Goal: Task Accomplishment & Management: Manage account settings

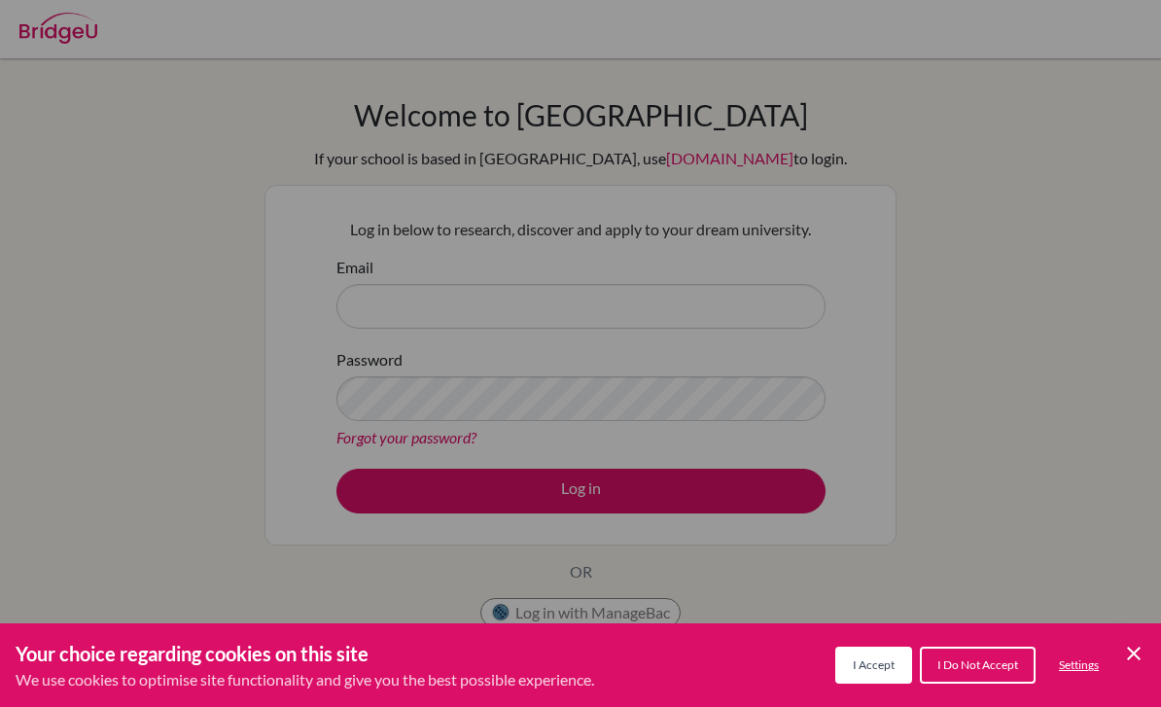
click at [895, 666] on button "I Accept" at bounding box center [873, 665] width 77 height 37
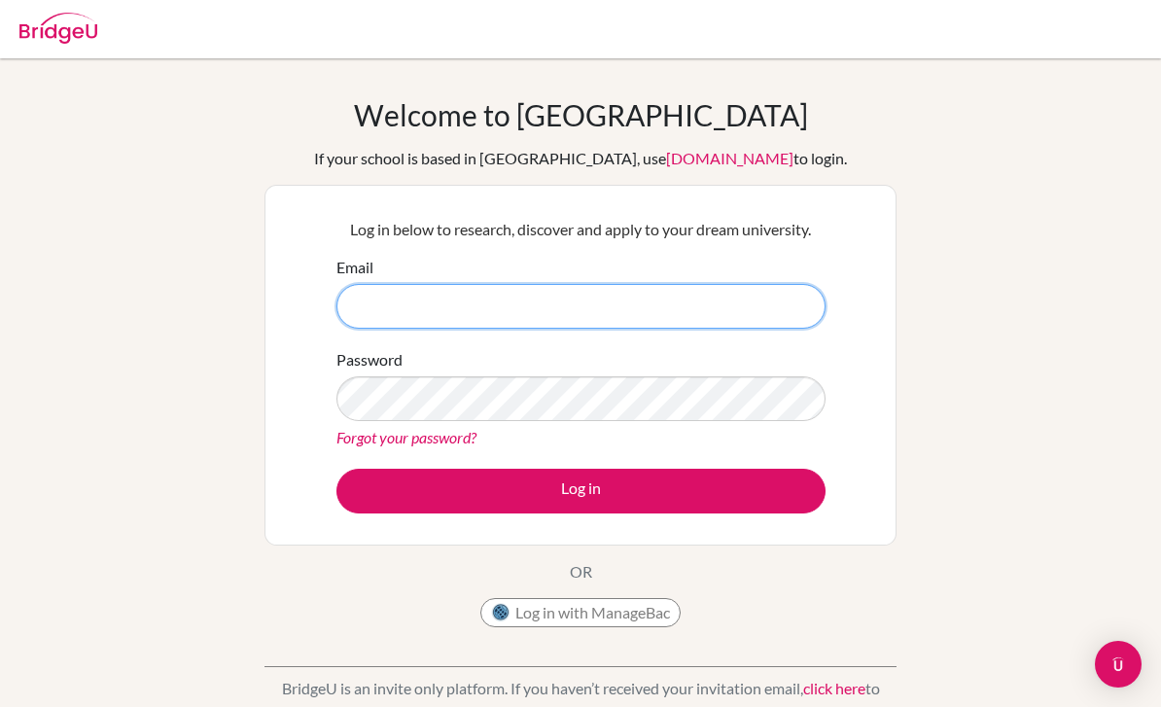
click at [547, 326] on input "Email" at bounding box center [580, 306] width 489 height 45
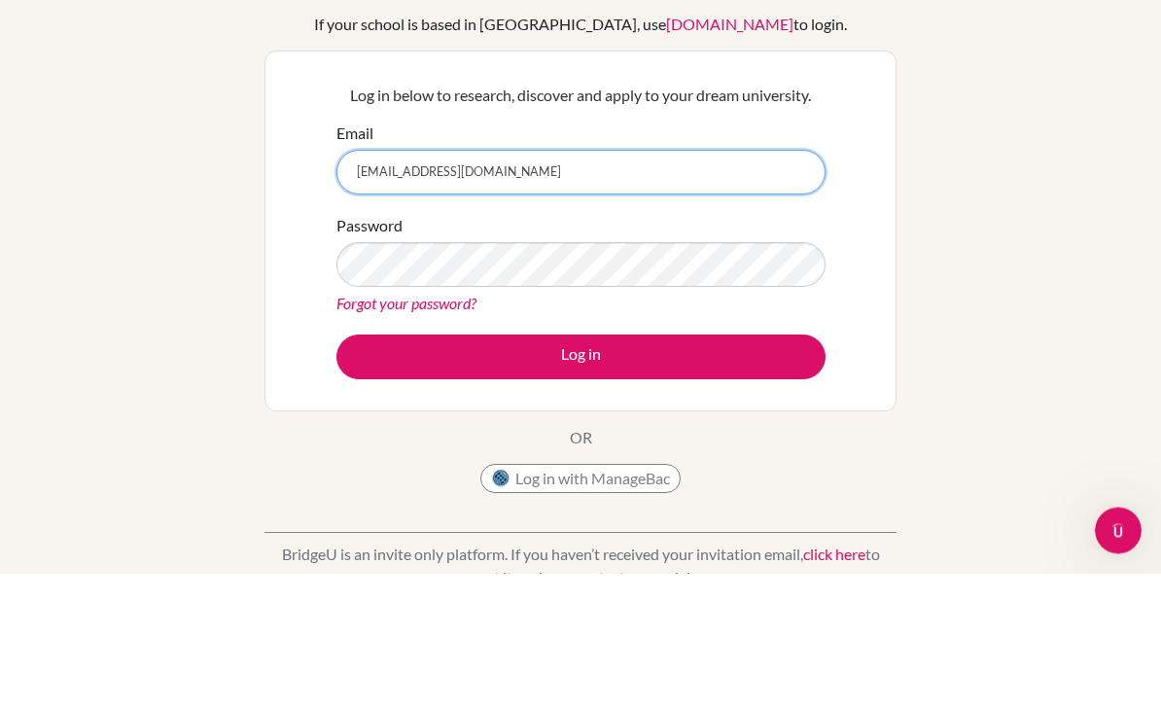
type input "[EMAIL_ADDRESS][DOMAIN_NAME]"
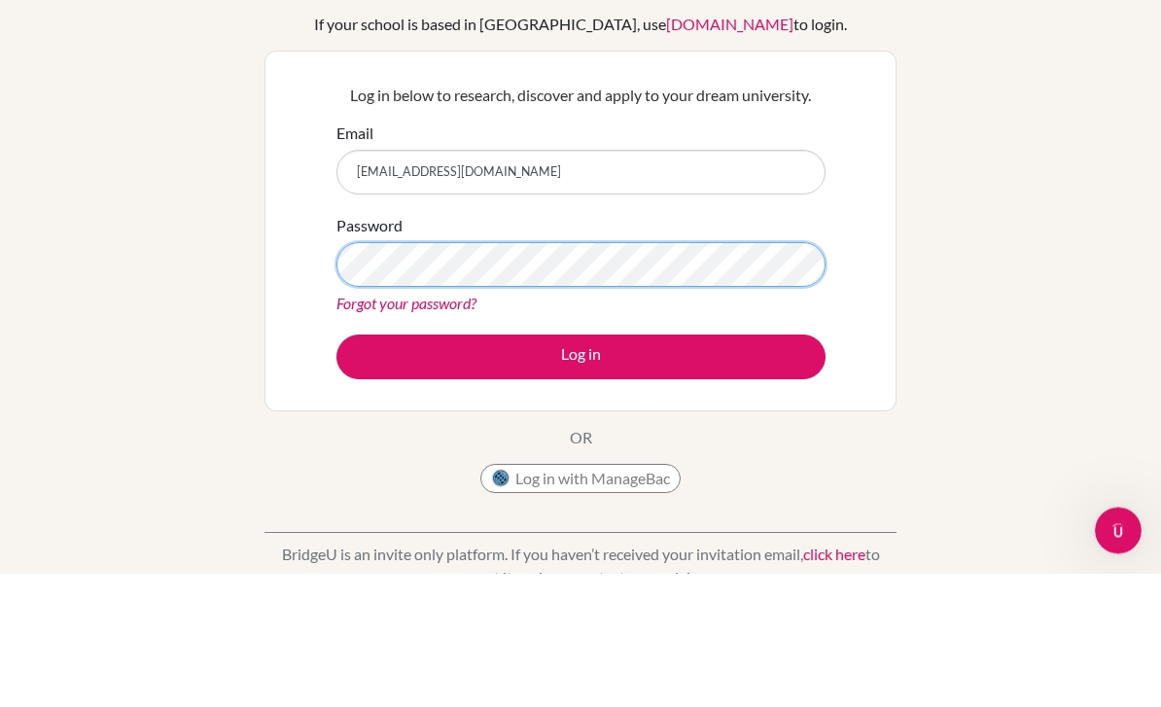
click at [580, 469] on button "Log in" at bounding box center [580, 491] width 489 height 45
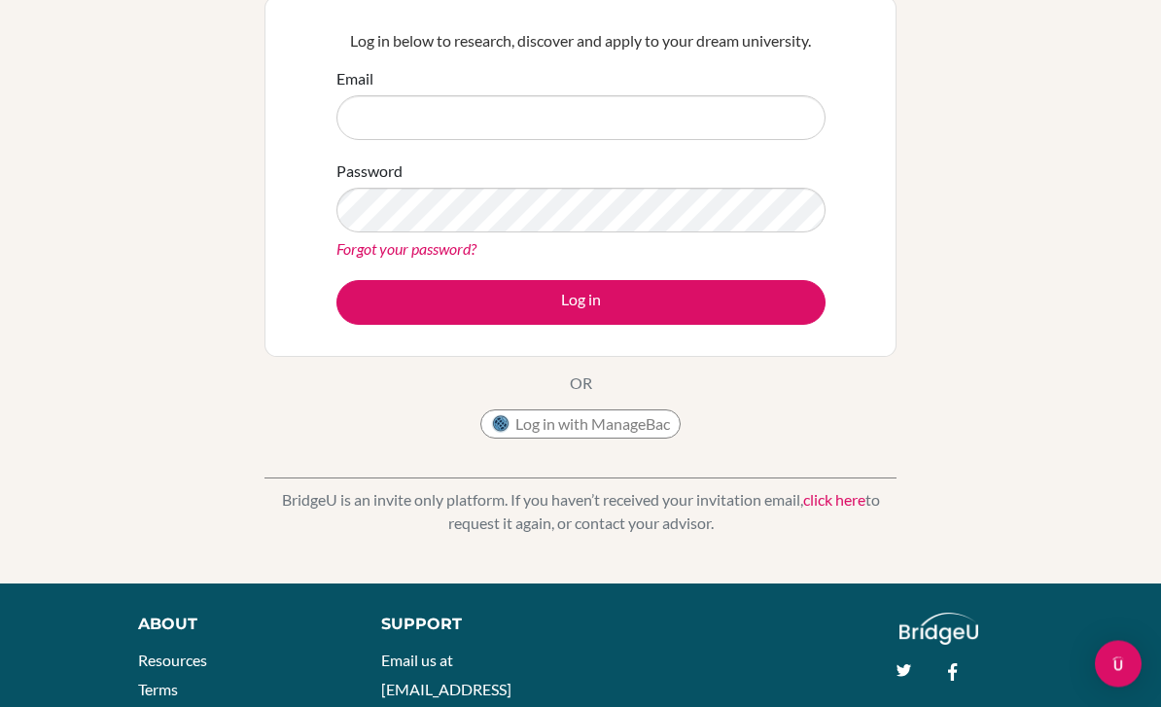
scroll to position [116, 0]
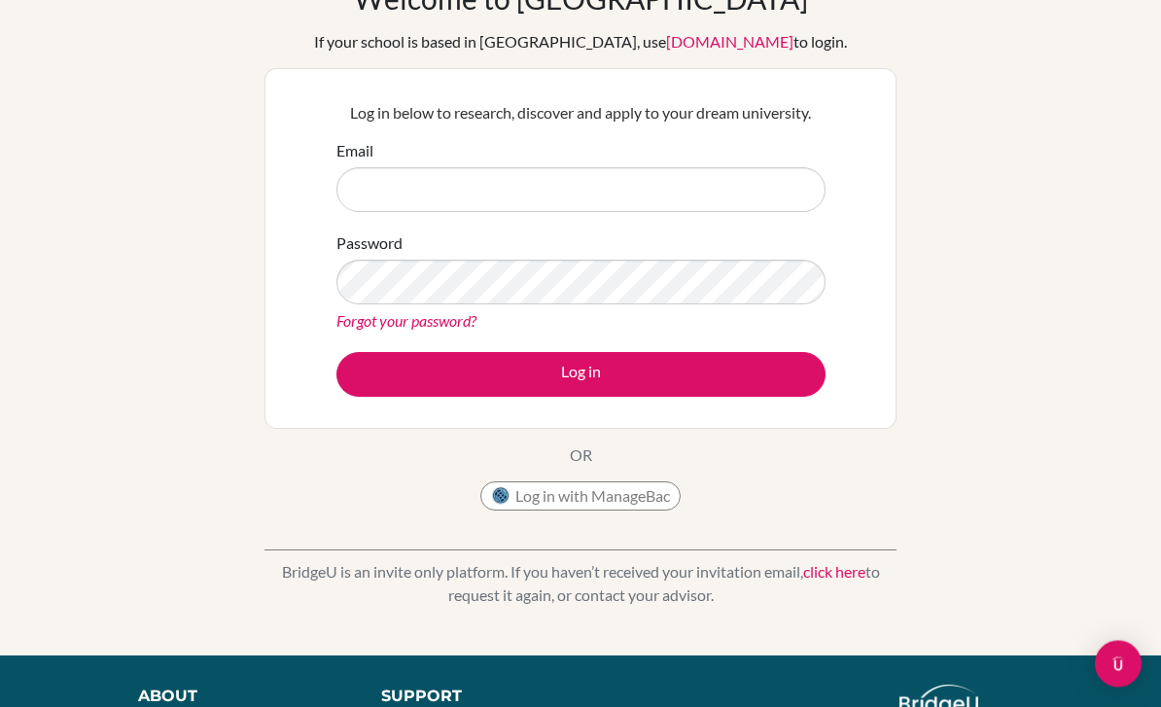
click at [794, 168] on input "Email" at bounding box center [580, 190] width 489 height 45
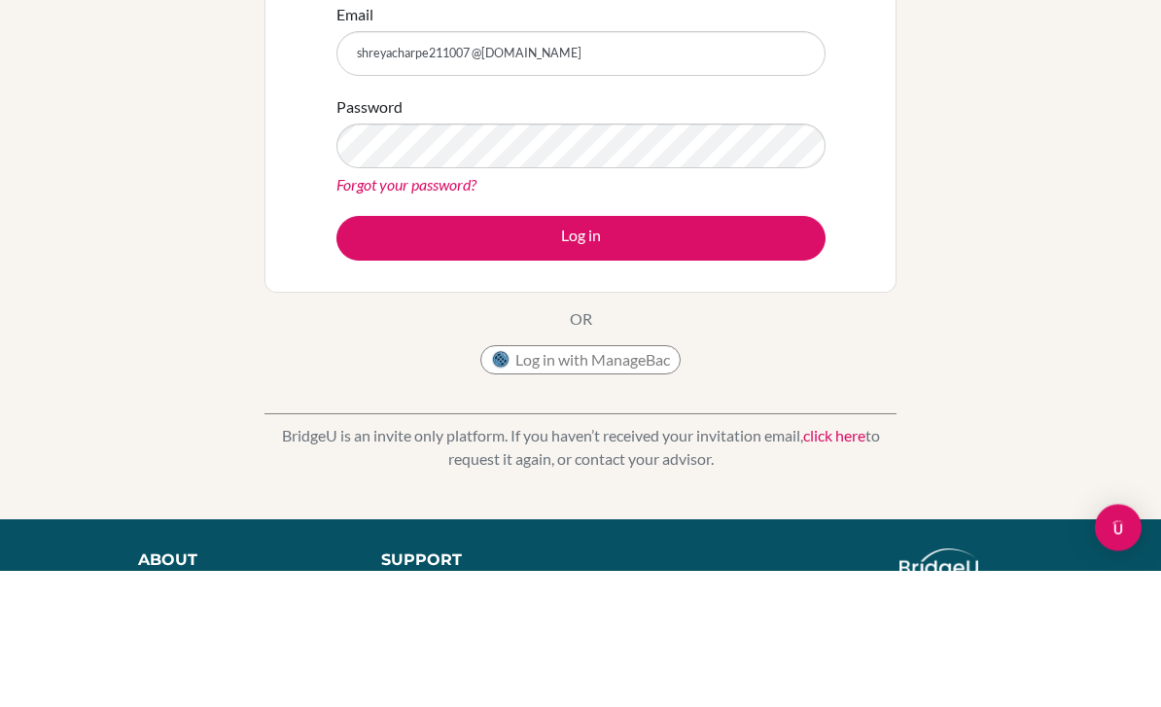
click at [688, 353] on button "Log in" at bounding box center [580, 375] width 489 height 45
click at [781, 353] on button "Log in" at bounding box center [580, 375] width 489 height 45
click at [777, 353] on button "Log in" at bounding box center [580, 375] width 489 height 45
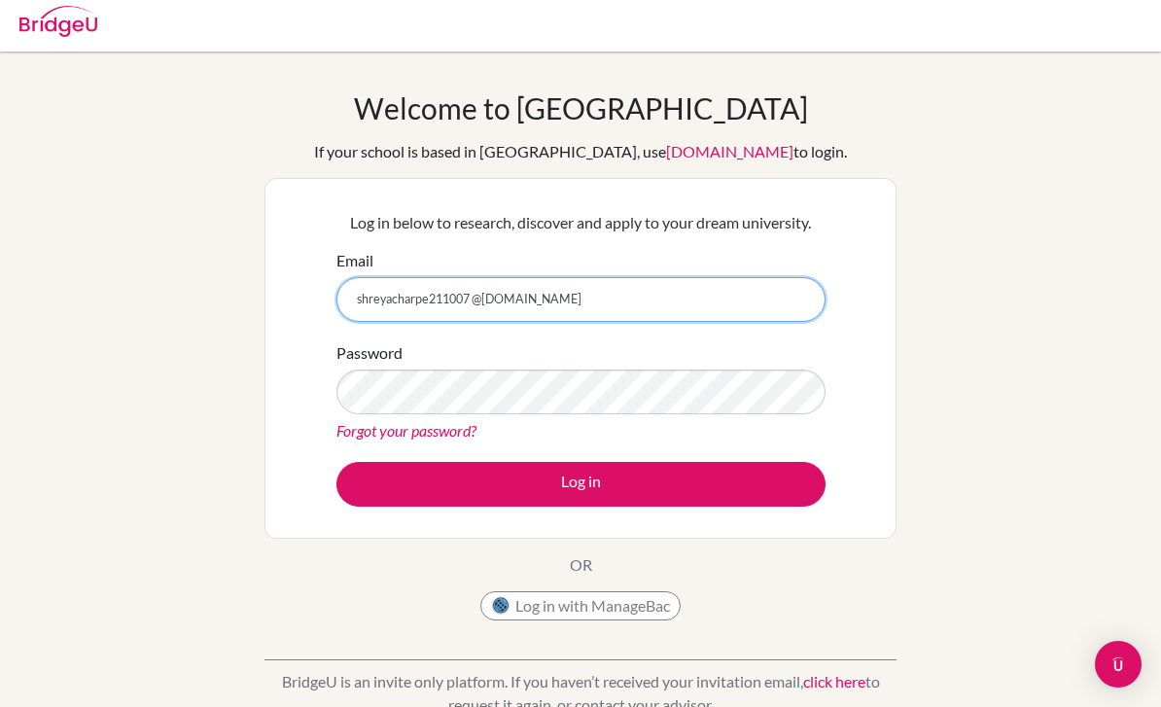
scroll to position [0, 0]
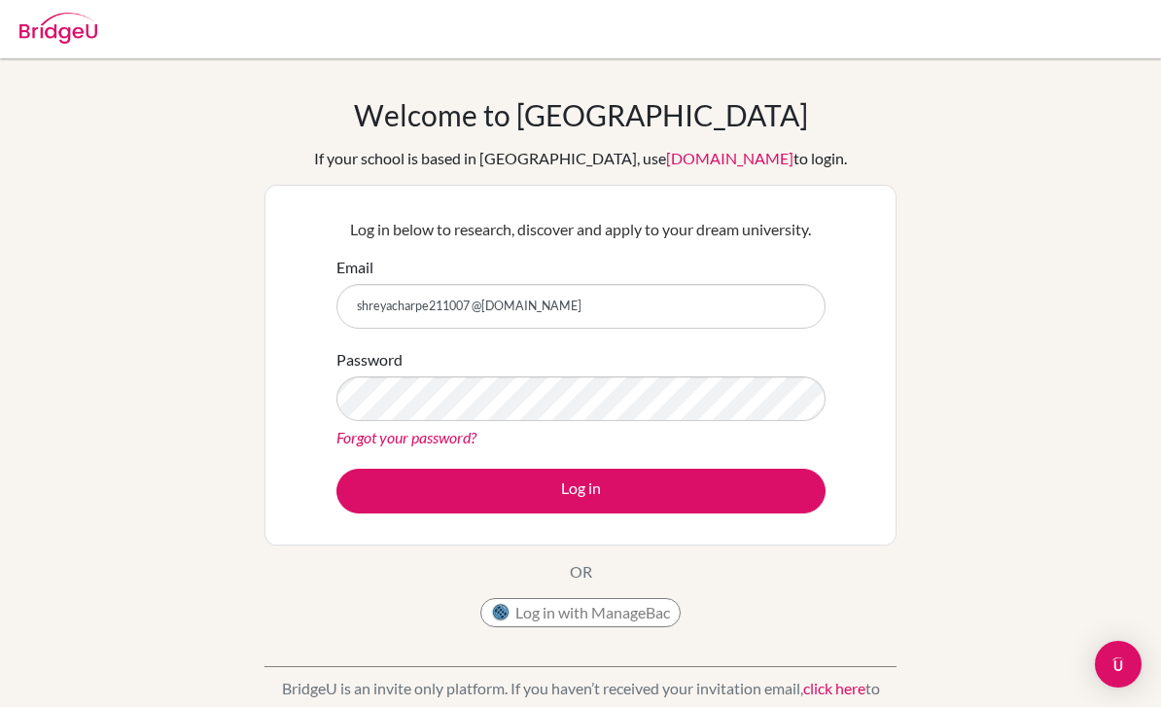
click at [548, 507] on button "Log in" at bounding box center [580, 491] width 489 height 45
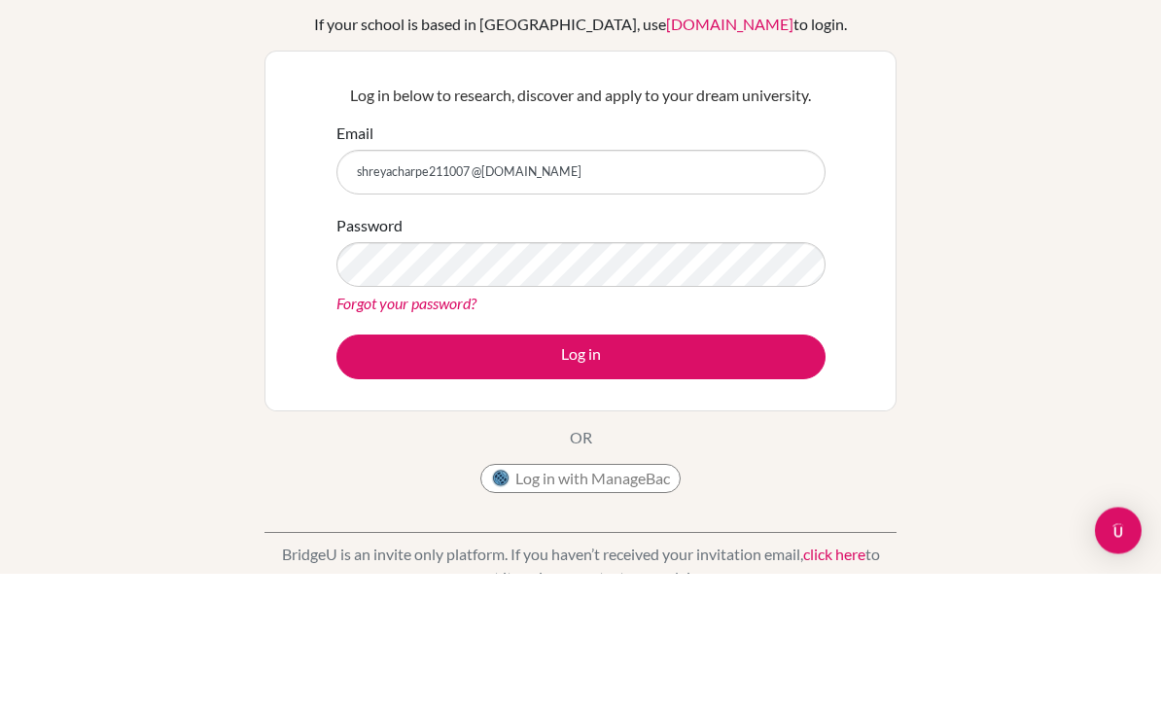
click at [537, 256] on div "Email shreyacharpe211007 @gmail.com" at bounding box center [580, 292] width 489 height 73
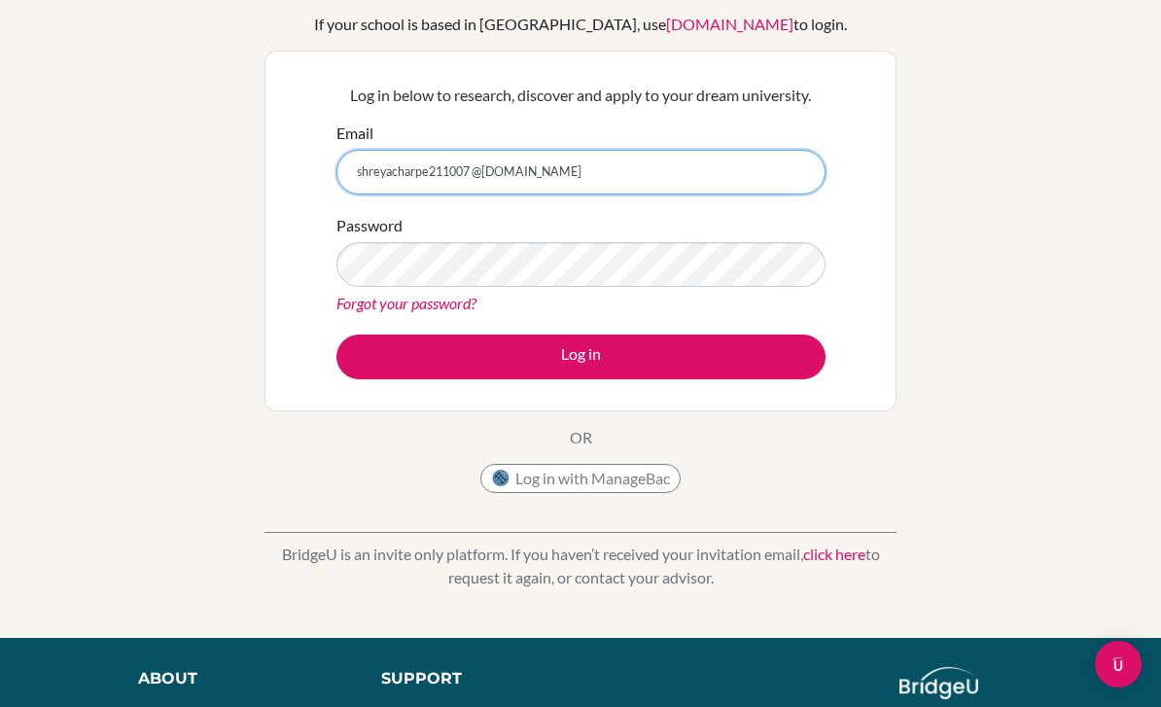
click at [590, 169] on input "shreyacharpe211007 @gmail.com" at bounding box center [580, 172] width 489 height 45
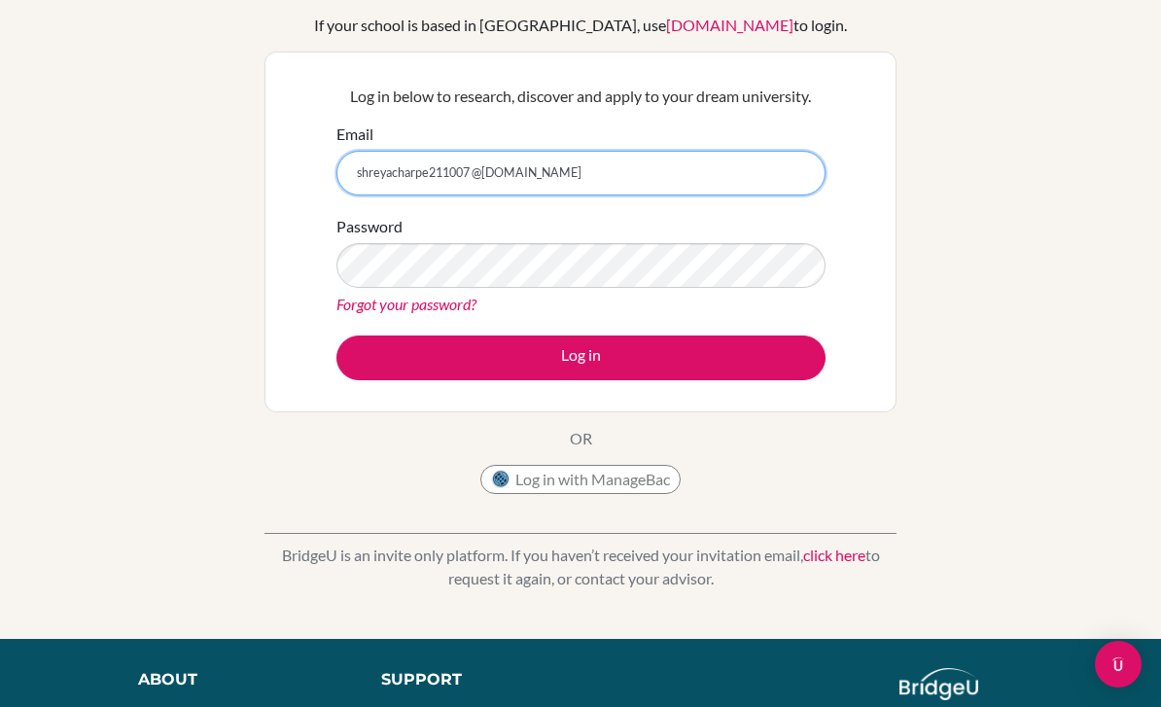
click at [580, 356] on button "Log in" at bounding box center [580, 357] width 489 height 45
type input "shreyach"
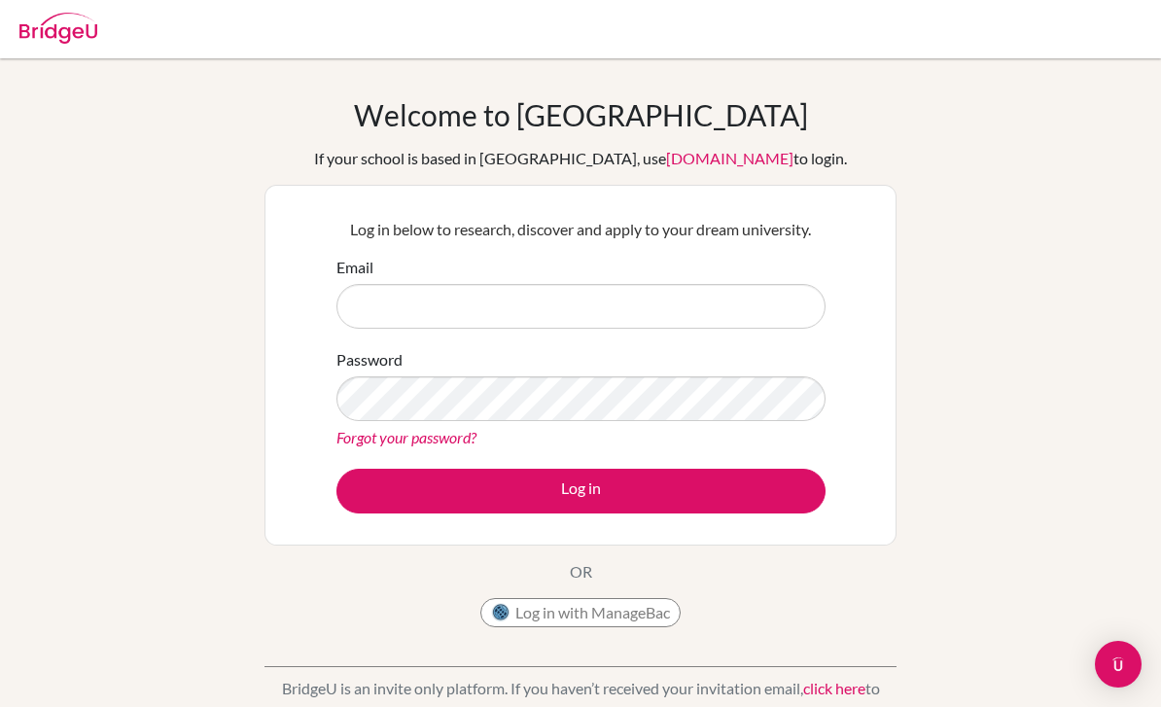
click at [710, 316] on input "Email" at bounding box center [580, 306] width 489 height 45
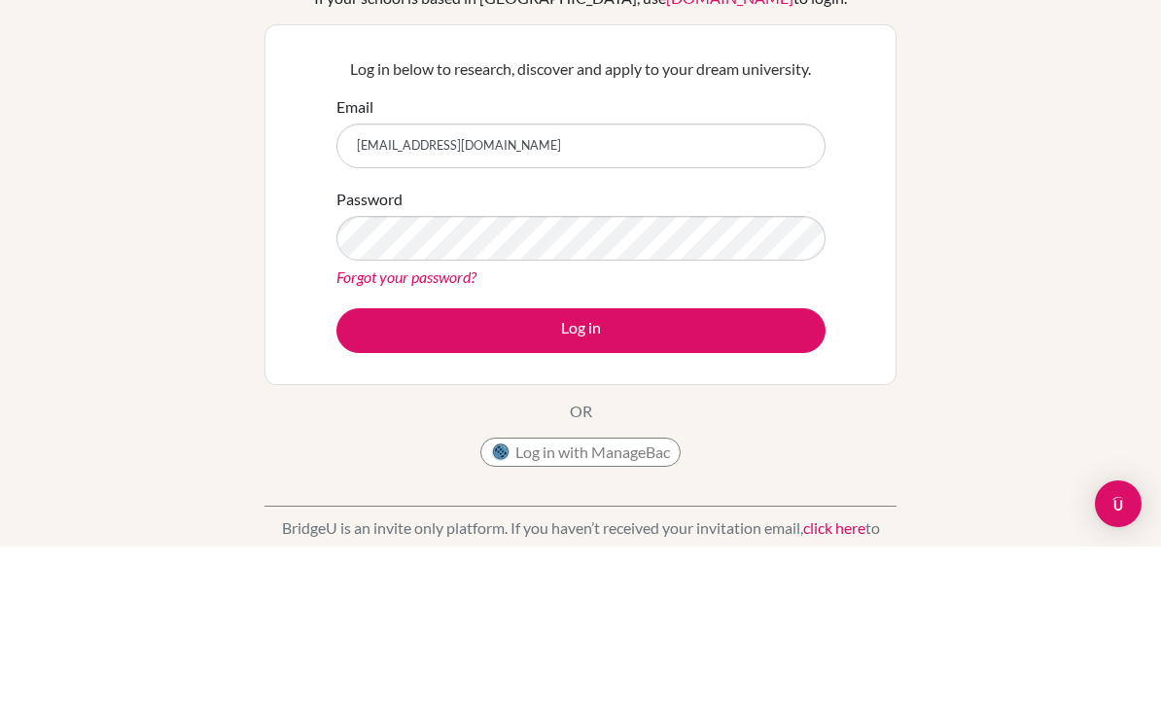
type input "sg024200147@middleton.edu.sh"
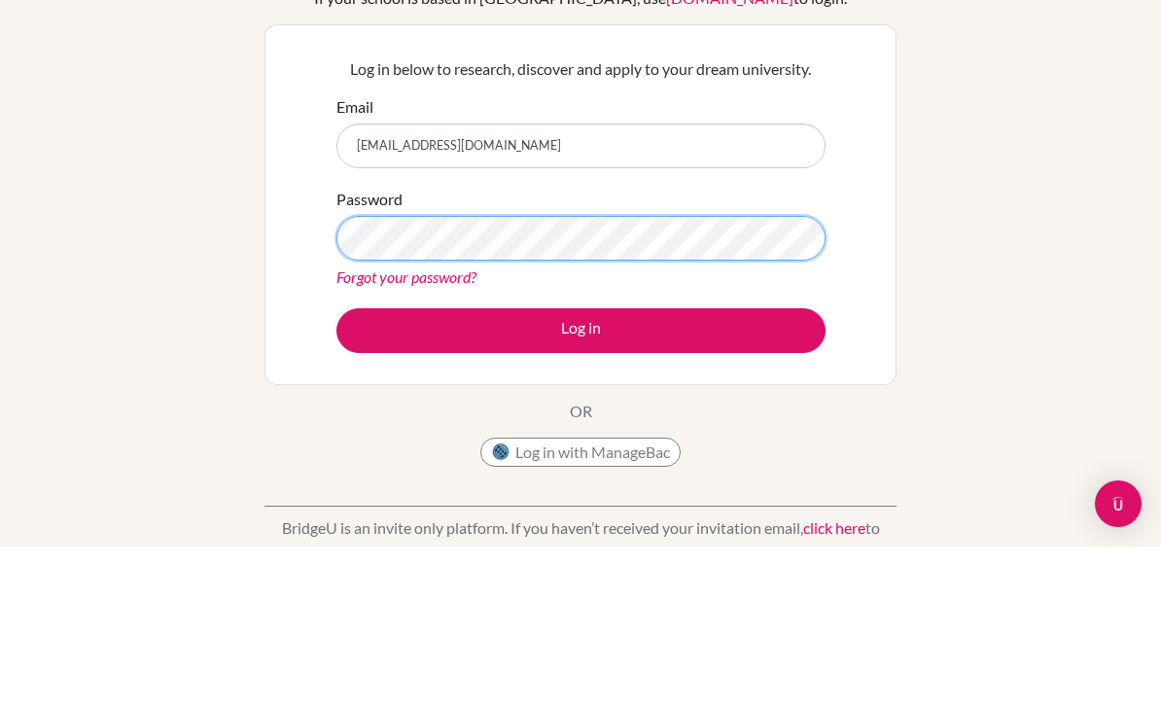
click at [580, 469] on button "Log in" at bounding box center [580, 491] width 489 height 45
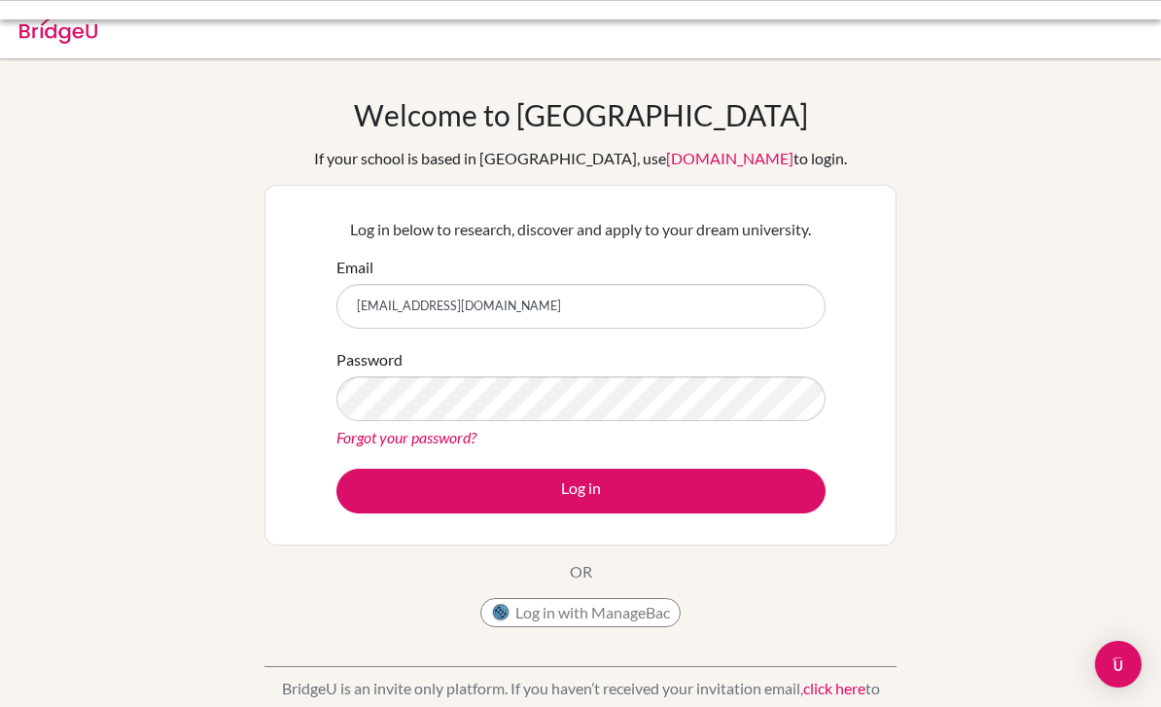
click at [668, 290] on input "sg024200147@middleton.edu.sh" at bounding box center [580, 306] width 489 height 45
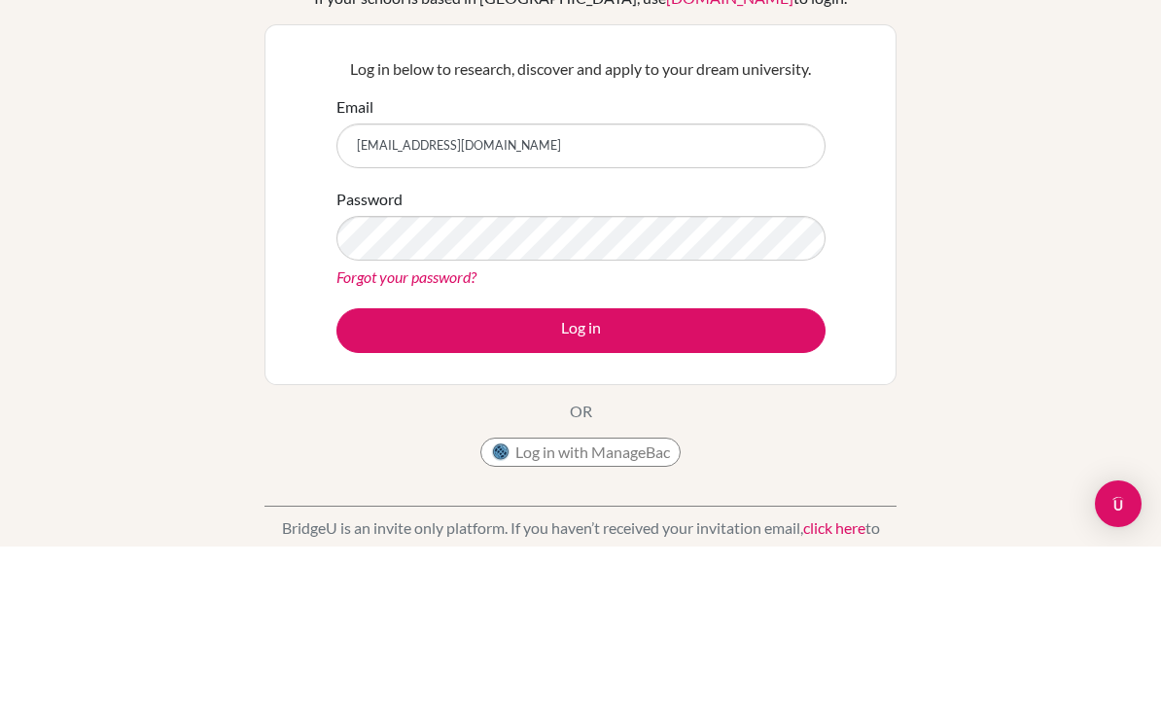
click at [665, 284] on input "sg024200147@middleton.edu.sh" at bounding box center [580, 306] width 489 height 45
type input "sg024200147@middleton.edu.sg"
click at [580, 469] on button "Log in" at bounding box center [580, 491] width 489 height 45
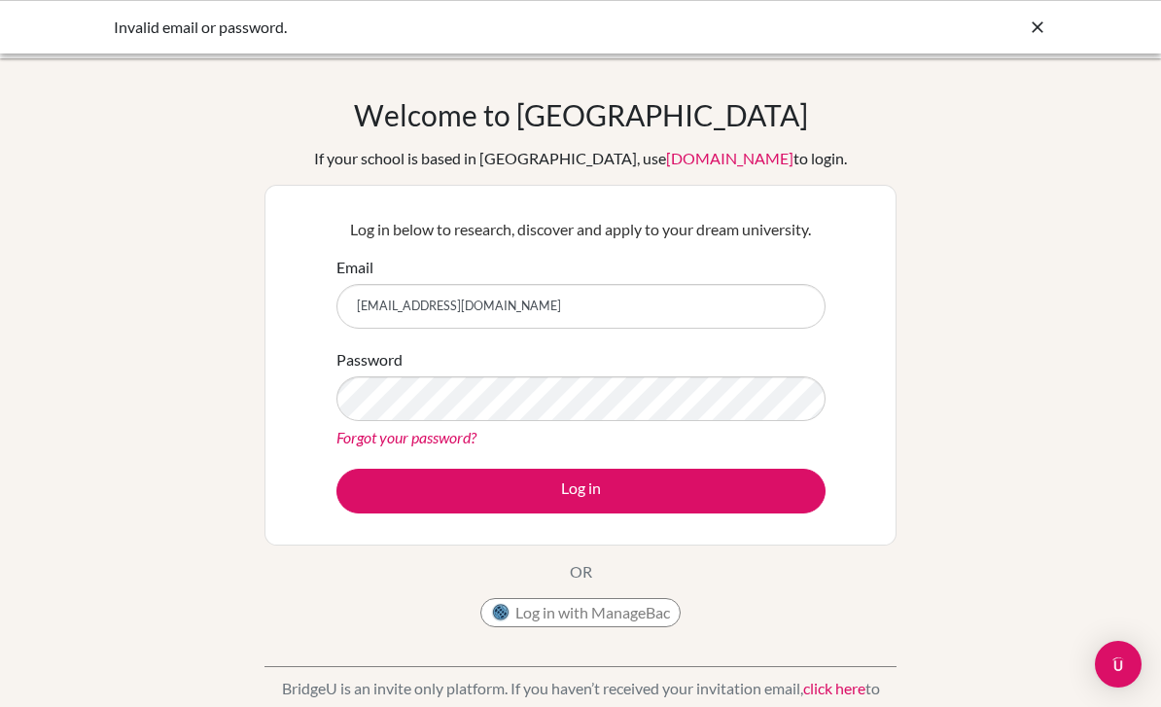
scroll to position [227, 0]
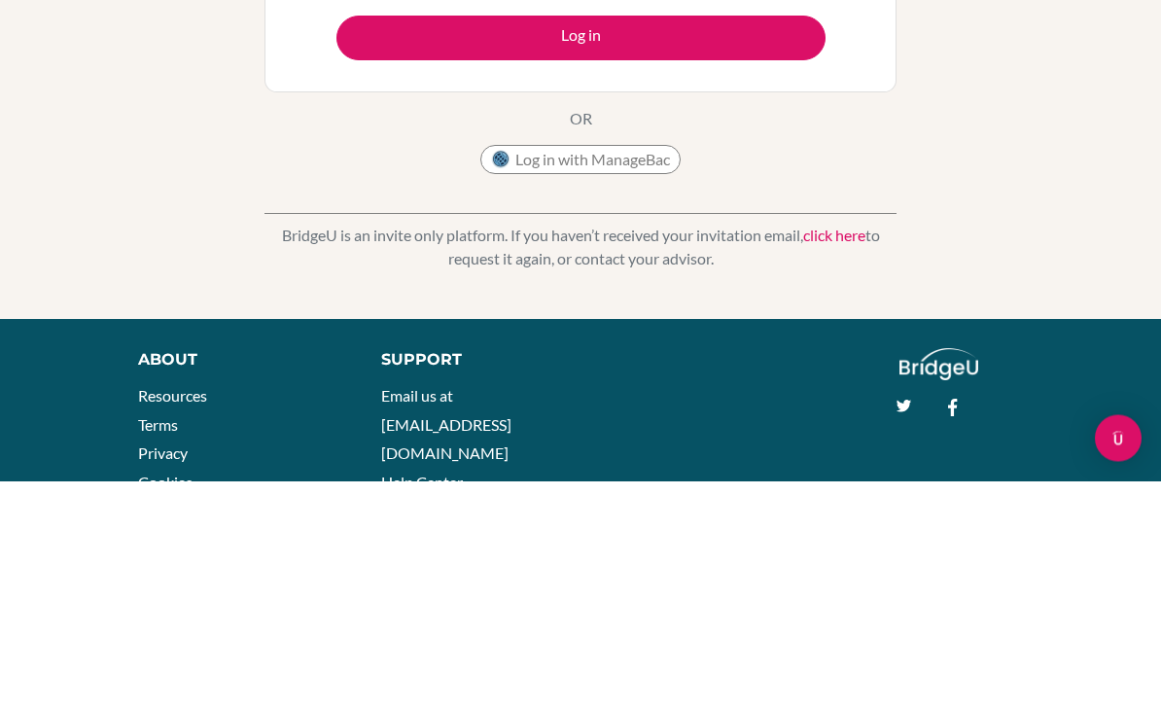
click at [738, 263] on button "Log in" at bounding box center [580, 264] width 489 height 45
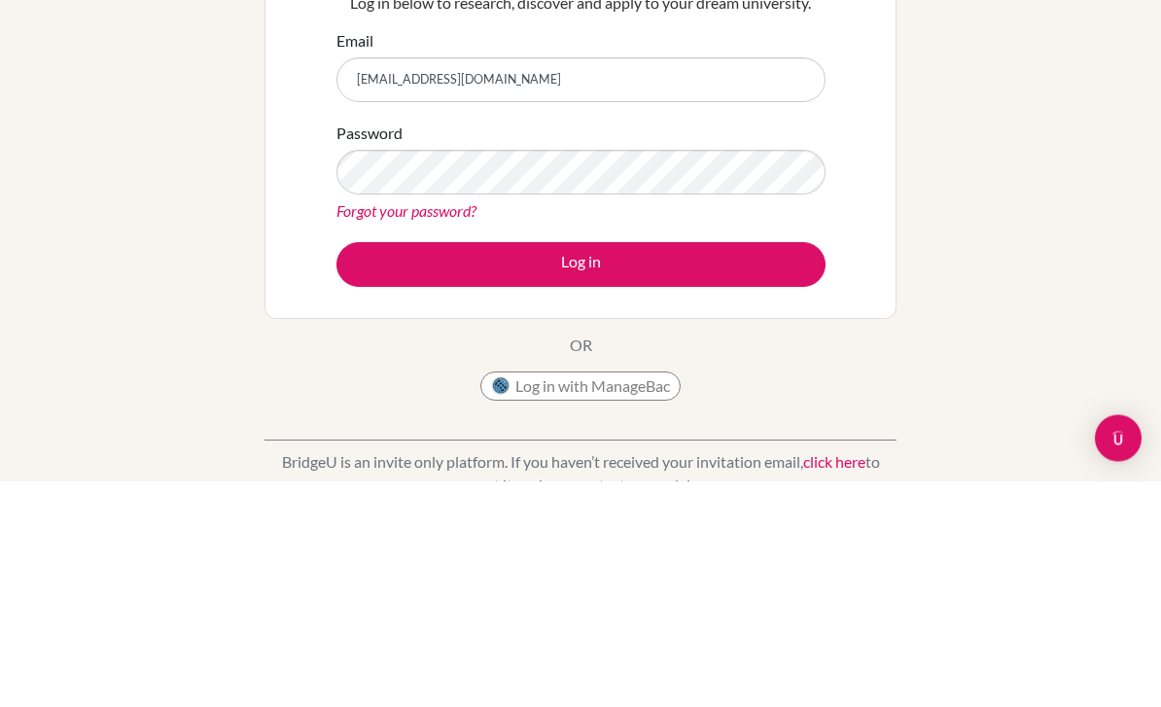
click at [670, 469] on button "Log in" at bounding box center [580, 491] width 489 height 45
click at [709, 469] on button "Log in" at bounding box center [580, 491] width 489 height 45
click at [694, 469] on button "Log in" at bounding box center [580, 491] width 489 height 45
click at [730, 469] on button "Log in" at bounding box center [580, 491] width 489 height 45
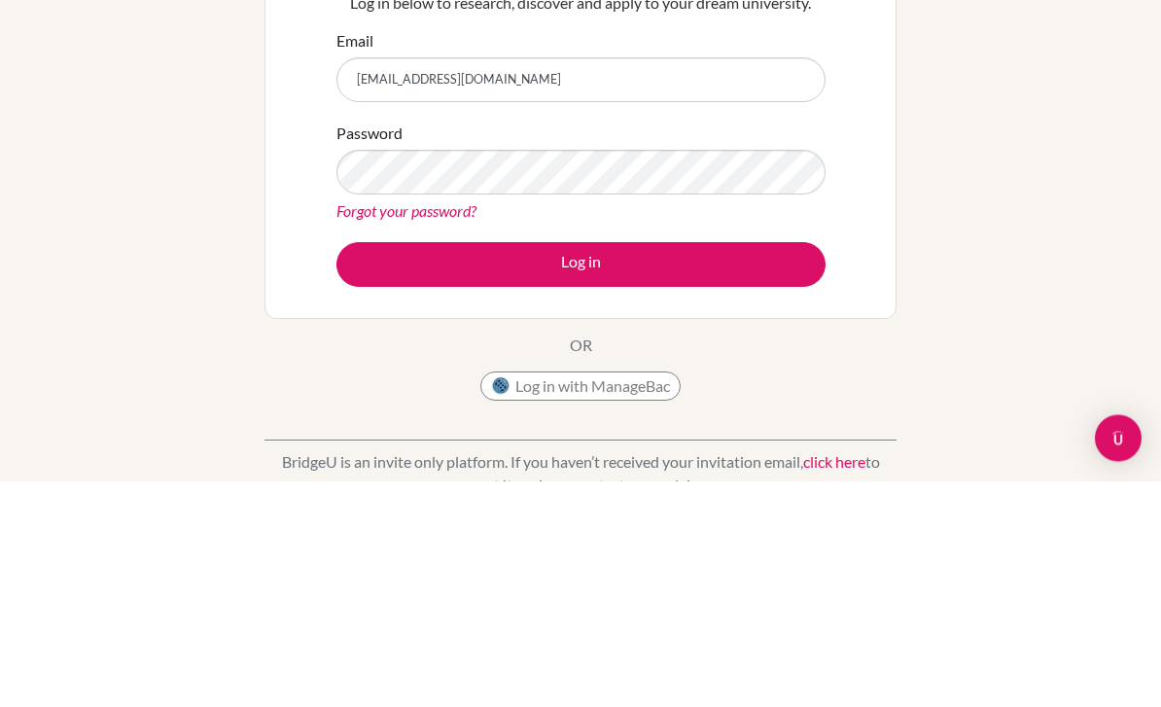
scroll to position [227, 0]
